Goal: Information Seeking & Learning: Check status

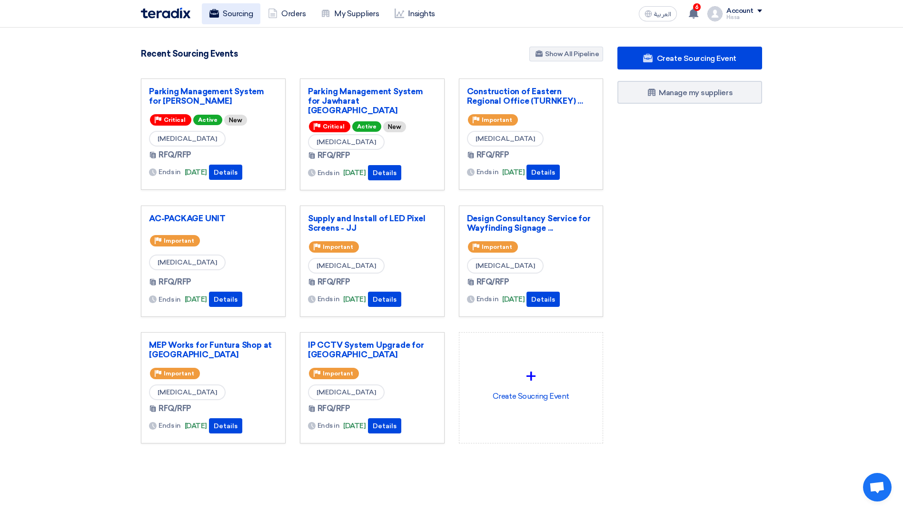
click at [235, 12] on link "Sourcing" at bounding box center [231, 13] width 59 height 21
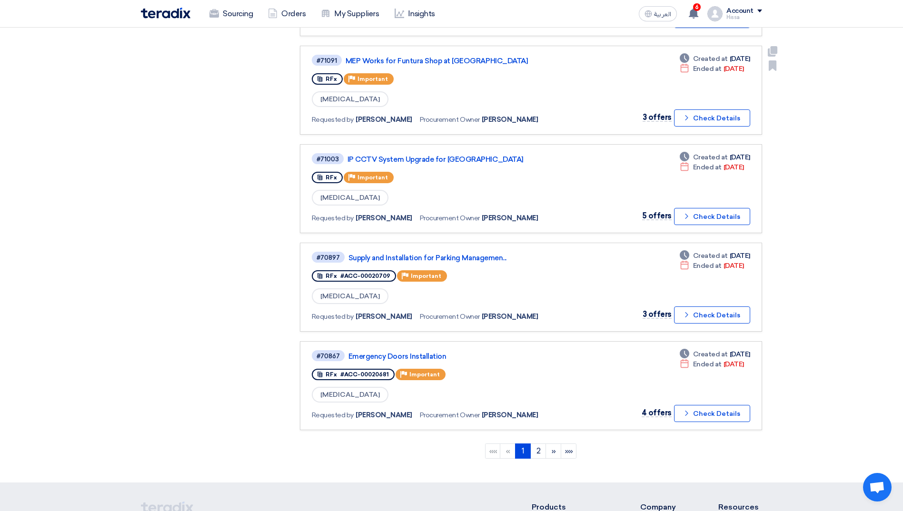
scroll to position [666, 0]
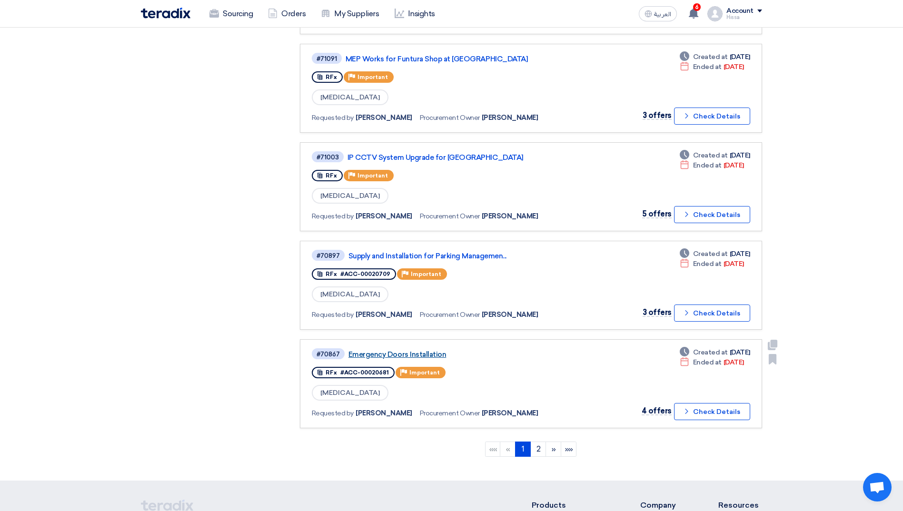
click at [413, 356] on link "Emergency Doors Installation" at bounding box center [467, 354] width 238 height 9
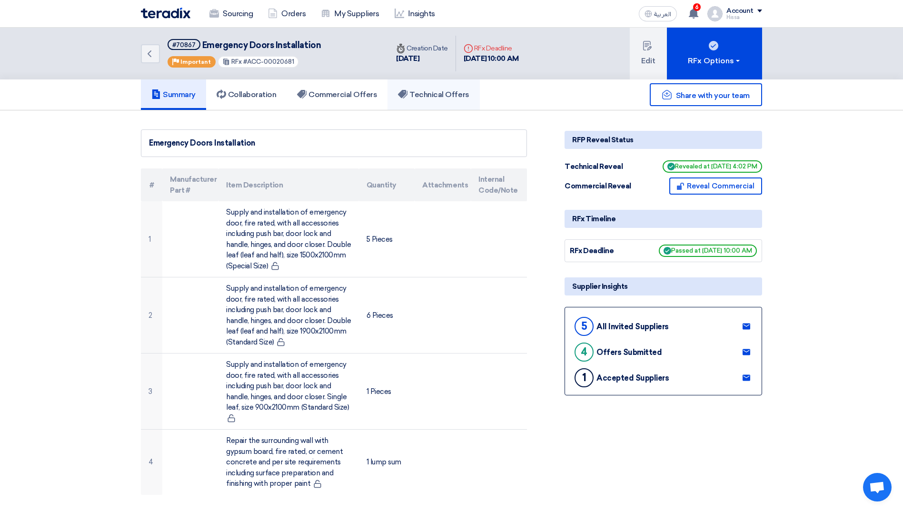
click at [413, 97] on h5 "Technical Offers" at bounding box center [433, 95] width 71 height 10
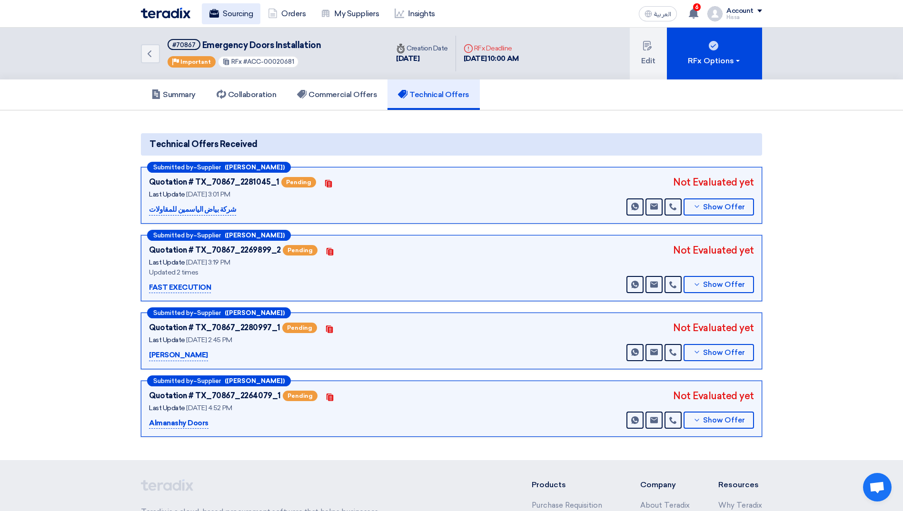
click at [240, 15] on link "Sourcing" at bounding box center [231, 13] width 59 height 21
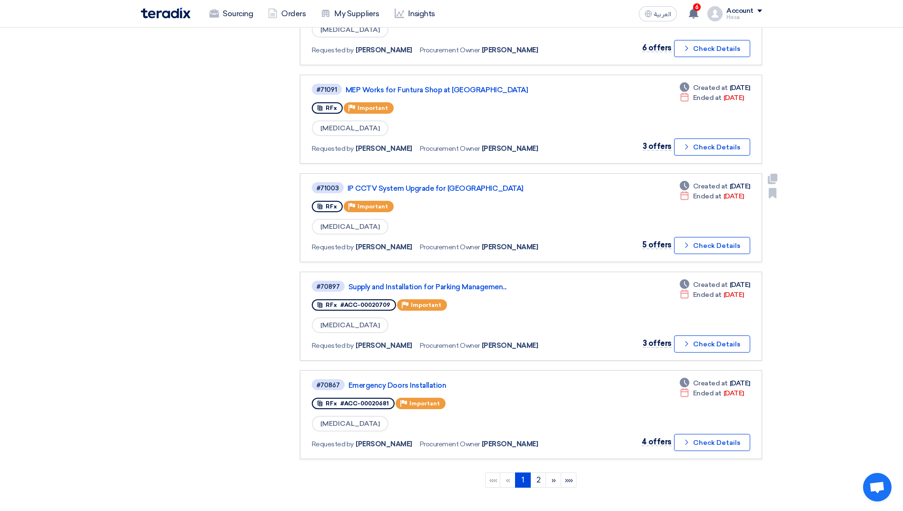
scroll to position [666, 0]
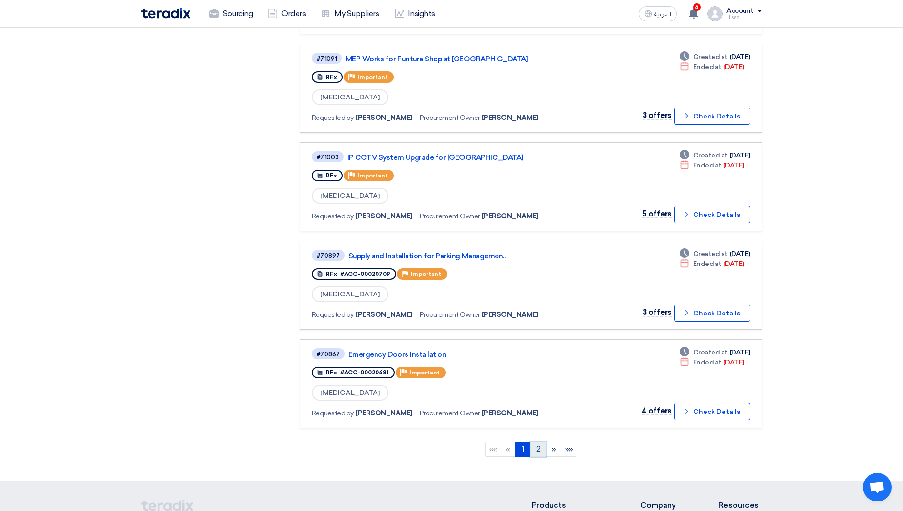
click at [540, 451] on link "2" at bounding box center [538, 449] width 16 height 15
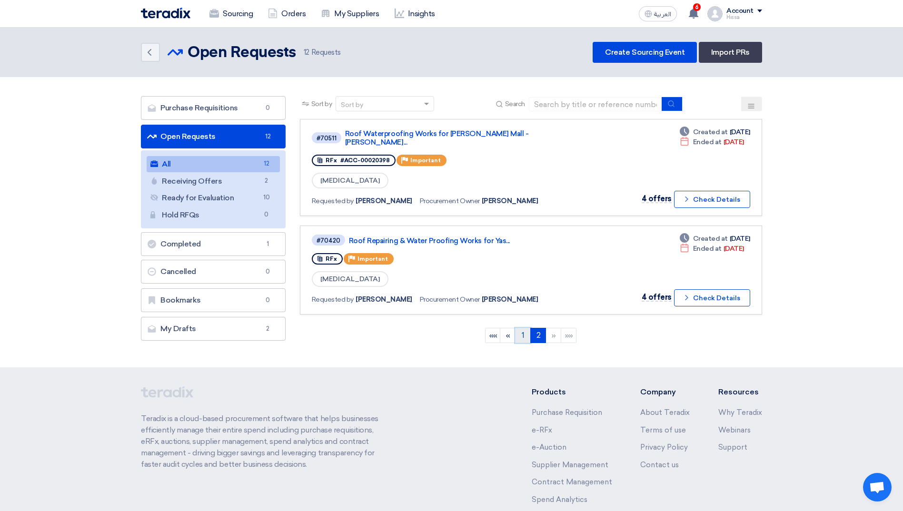
click at [525, 328] on link "1" at bounding box center [523, 335] width 16 height 15
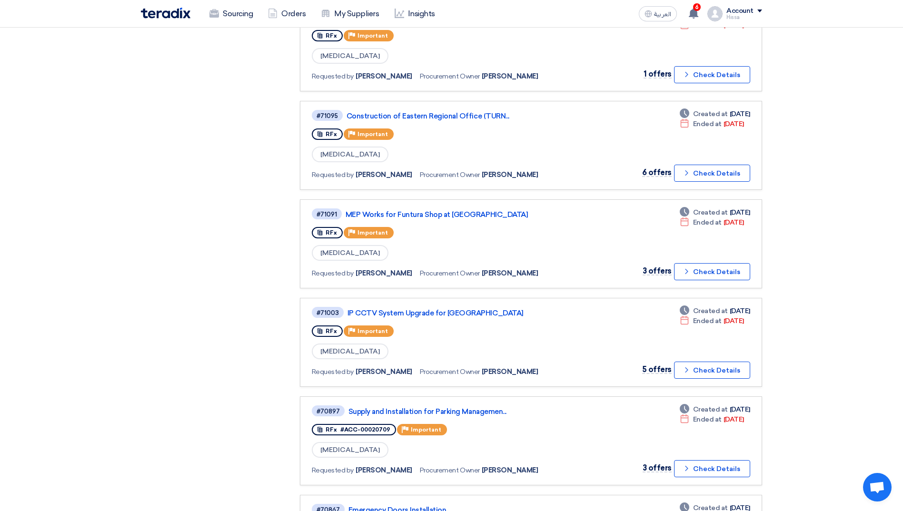
scroll to position [571, 0]
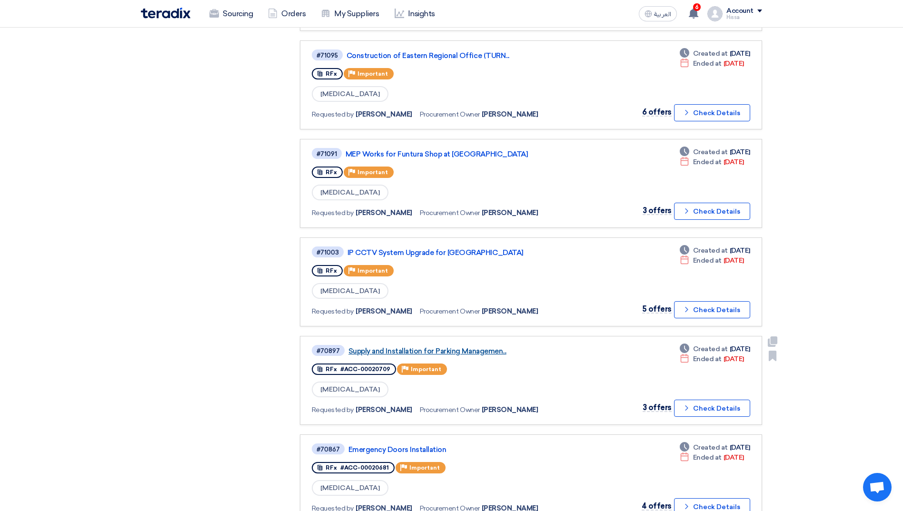
click at [489, 351] on link "Supply and Installation for Parking Managemen..." at bounding box center [467, 351] width 238 height 9
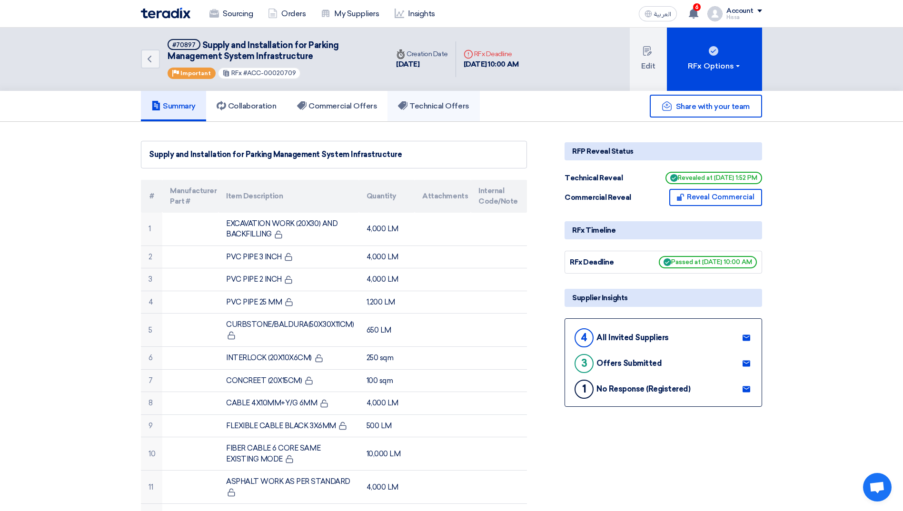
click at [423, 101] on h5 "Technical Offers" at bounding box center [433, 106] width 71 height 10
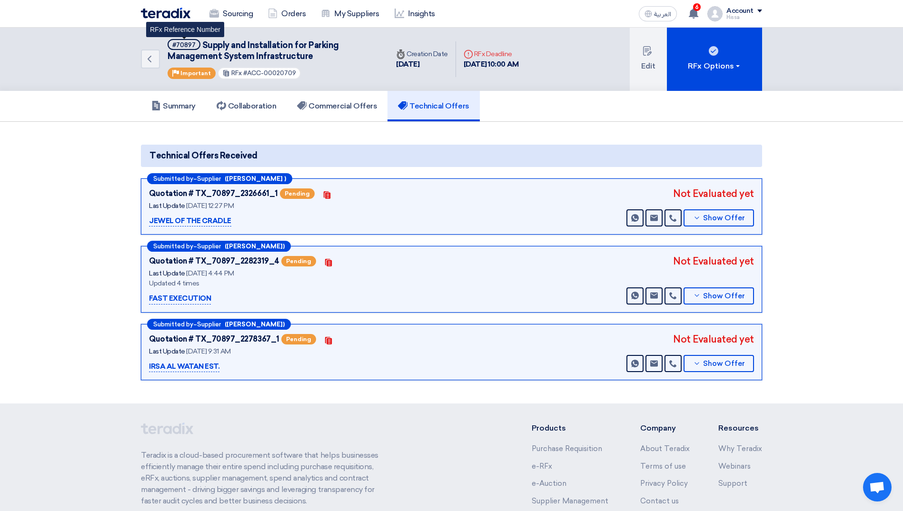
click at [186, 47] on div "#70897" at bounding box center [183, 45] width 23 height 6
copy div "70897"
click at [207, 43] on span "Supply and Installation for Parking Management System Infrastructure" at bounding box center [253, 50] width 171 height 21
drag, startPoint x: 307, startPoint y: 44, endPoint x: 314, endPoint y: 53, distance: 11.0
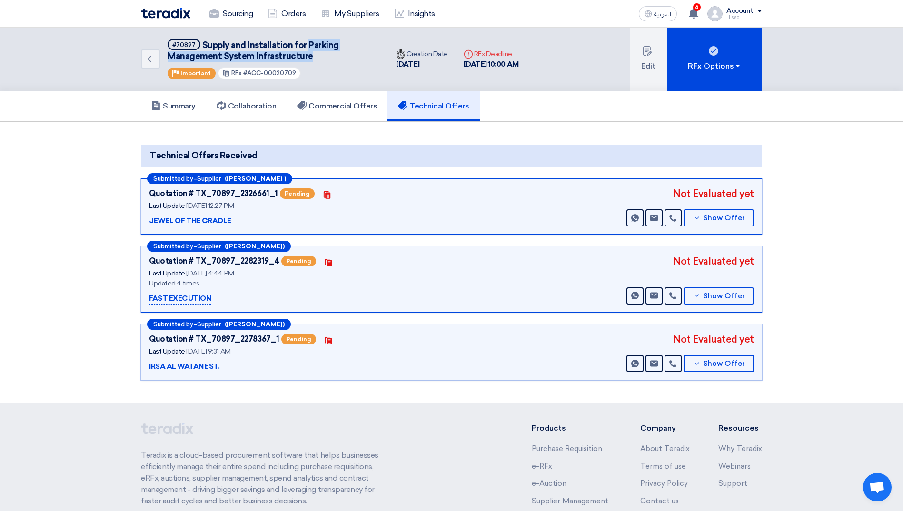
click at [314, 53] on h5 "#70897 Supply and Installation for Parking Management System Infrastructure" at bounding box center [272, 50] width 209 height 23
copy span "Parking Management System Infrastructure"
click at [177, 107] on h5 "Summary" at bounding box center [173, 106] width 44 height 10
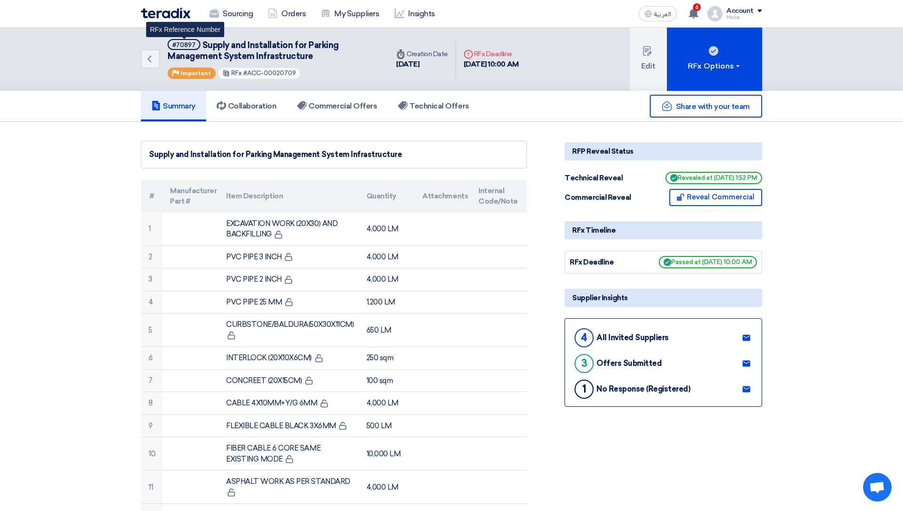
click at [188, 45] on div "#70897" at bounding box center [183, 45] width 23 height 6
drag, startPoint x: 197, startPoint y: 46, endPoint x: 175, endPoint y: 46, distance: 21.9
click at [175, 46] on span "#70897" at bounding box center [184, 44] width 33 height 11
copy div "70897"
